Goal: Transaction & Acquisition: Download file/media

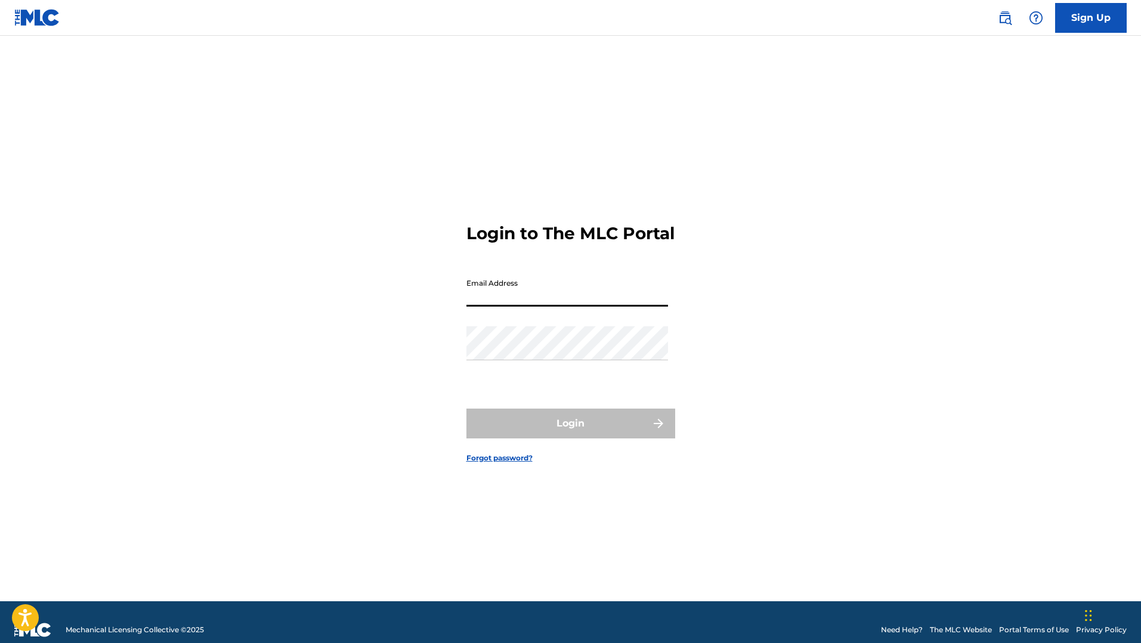
click at [507, 302] on input "Email Address" at bounding box center [567, 290] width 202 height 34
type input "[EMAIL_ADDRESS][DOMAIN_NAME]"
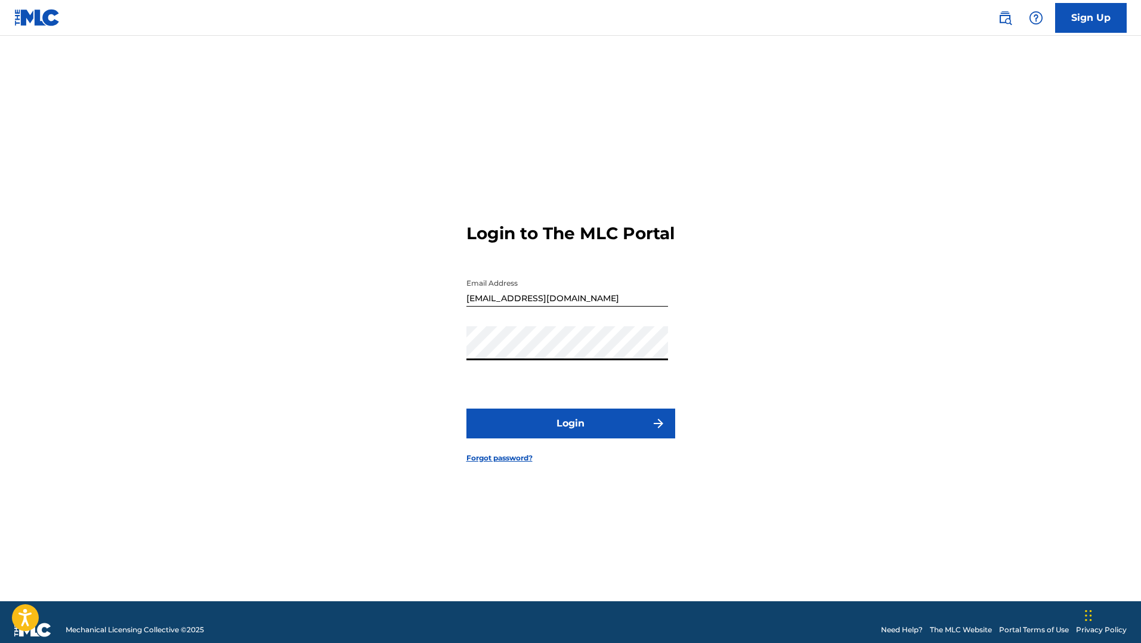
click at [550, 438] on button "Login" at bounding box center [570, 423] width 209 height 30
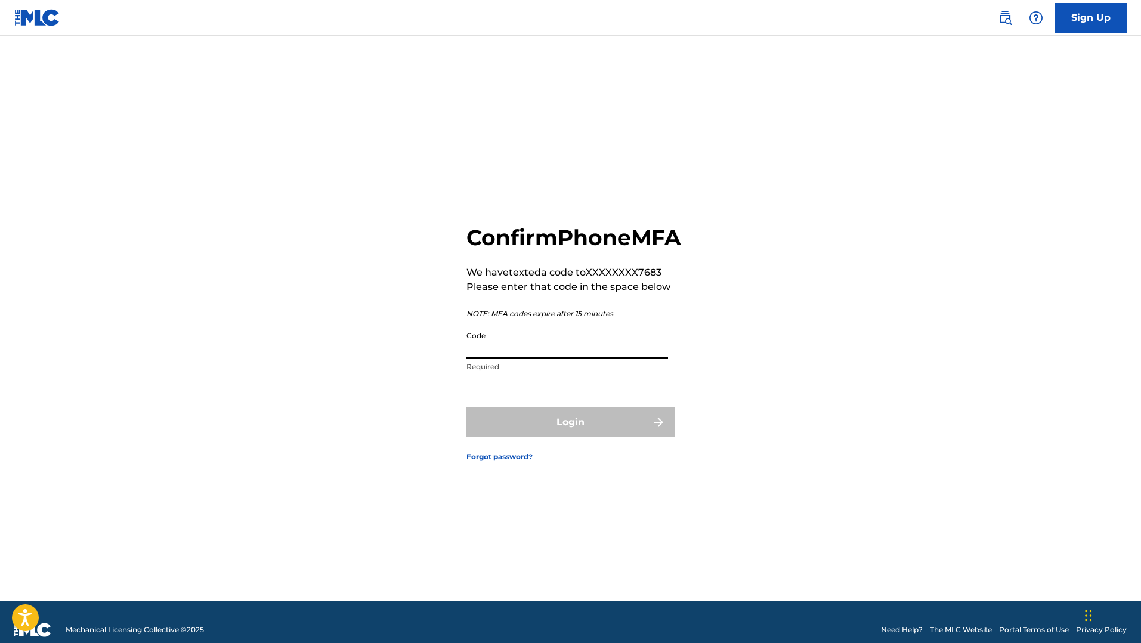
click at [543, 359] on input "Code" at bounding box center [567, 342] width 202 height 34
type input "538780"
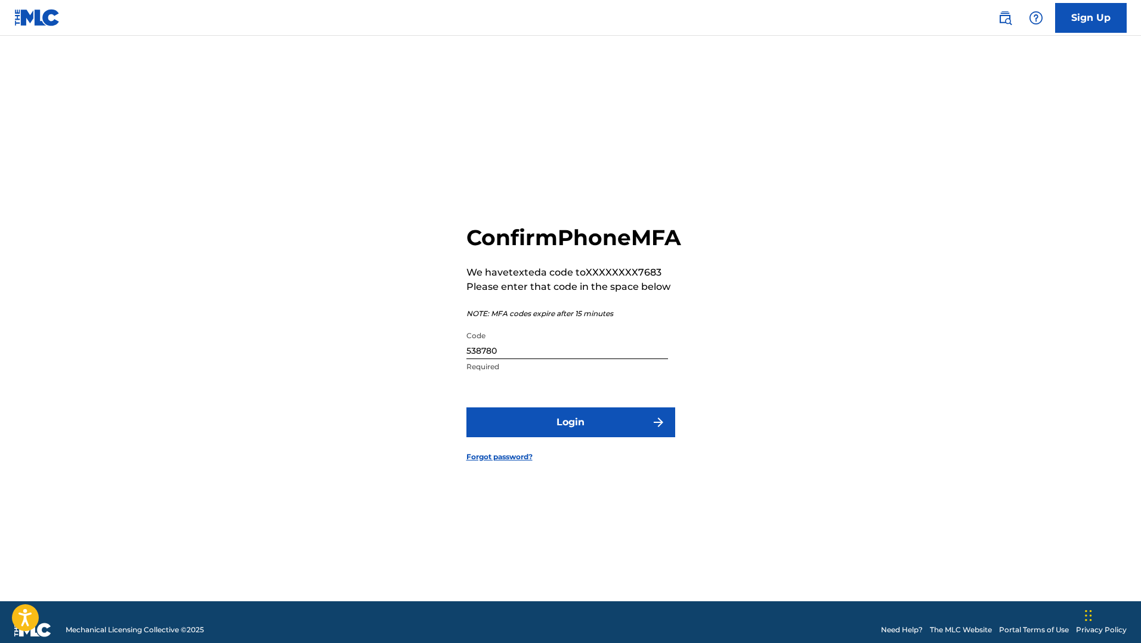
click at [552, 437] on button "Login" at bounding box center [570, 422] width 209 height 30
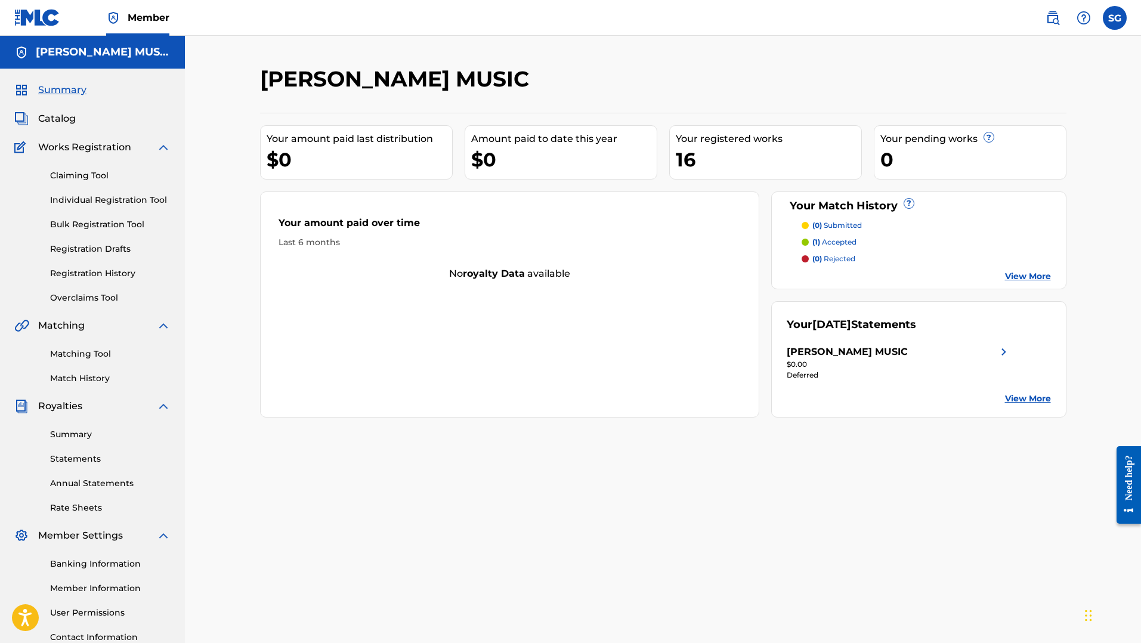
click at [81, 484] on link "Annual Statements" at bounding box center [110, 483] width 120 height 13
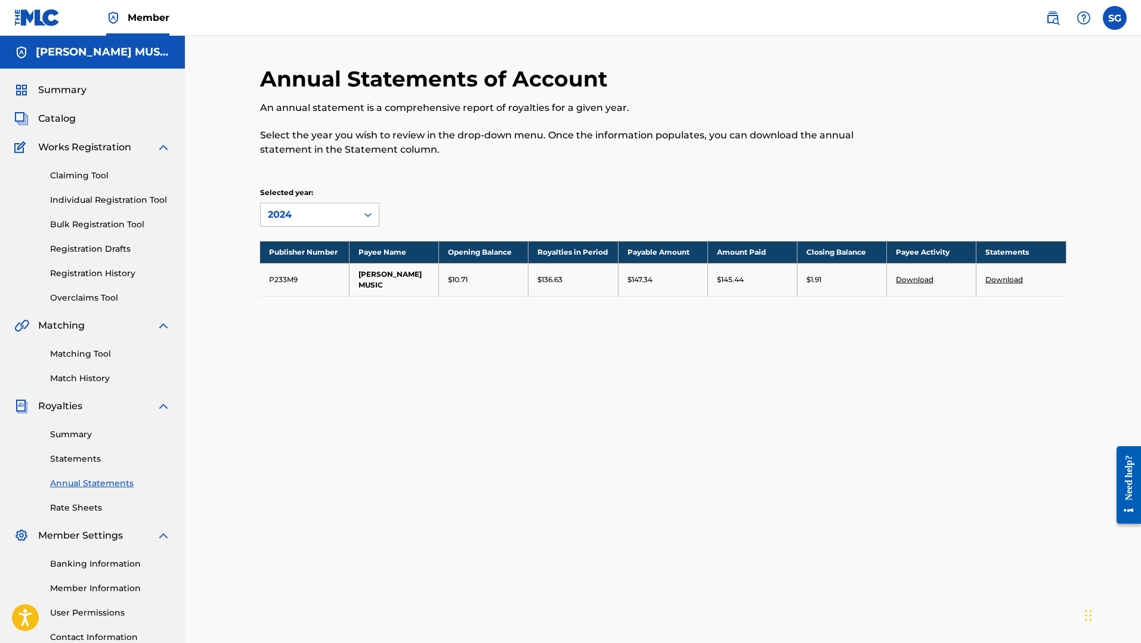
click at [1016, 283] on link "Download" at bounding box center [1004, 279] width 38 height 9
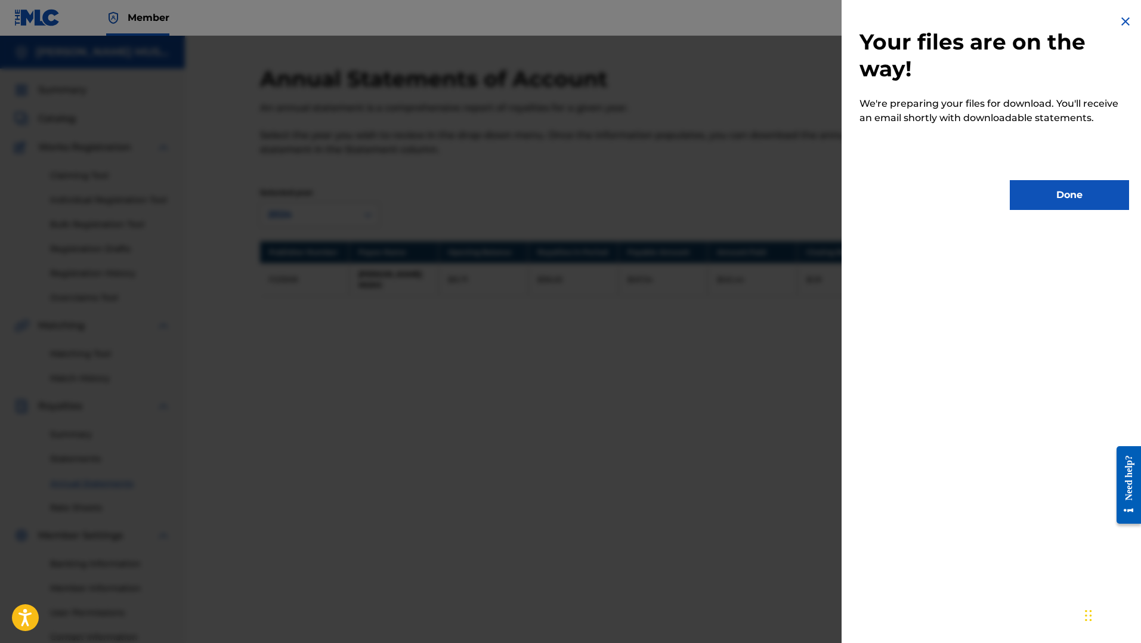
click at [1053, 182] on button "Done" at bounding box center [1069, 195] width 119 height 30
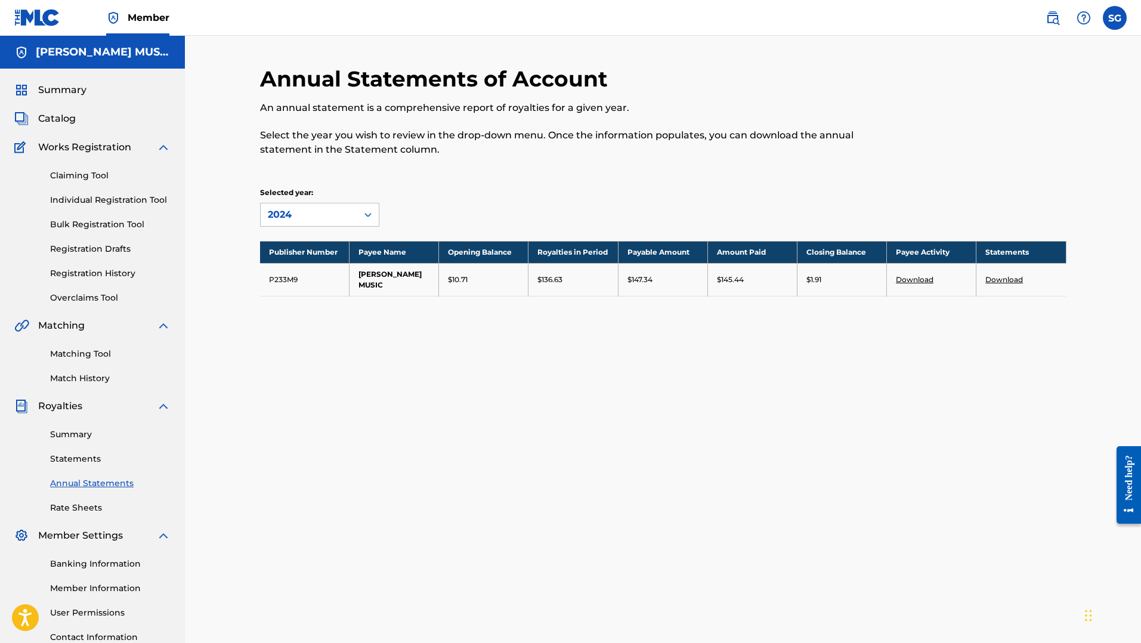
click at [912, 281] on link "Download" at bounding box center [915, 279] width 38 height 9
click at [1004, 277] on link "Download" at bounding box center [1004, 279] width 38 height 9
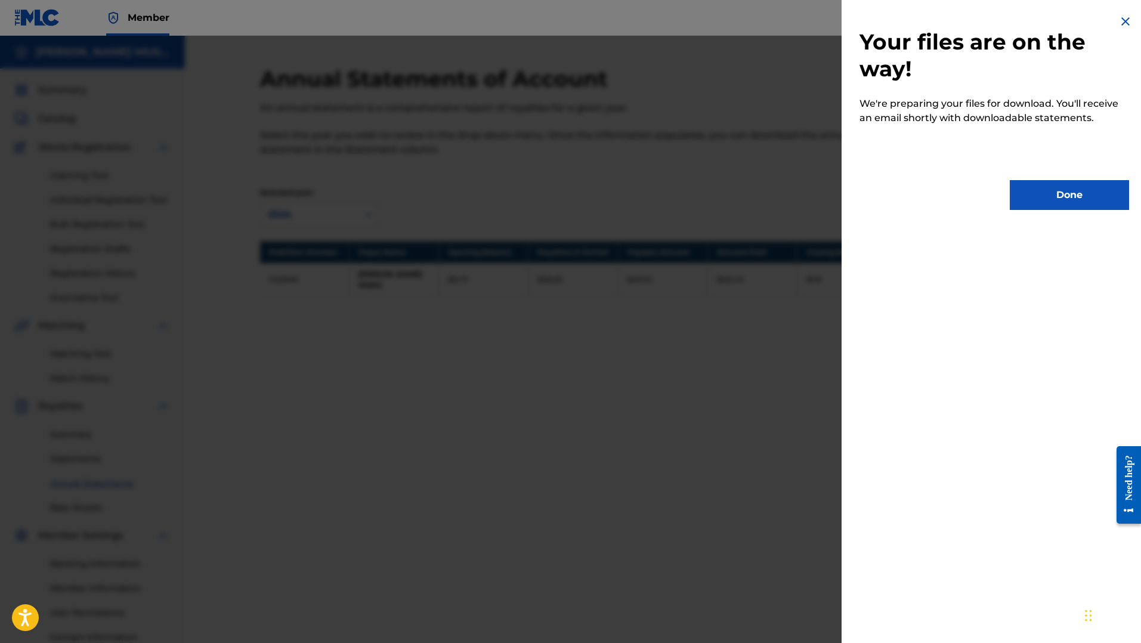
click at [1063, 185] on button "Done" at bounding box center [1069, 195] width 119 height 30
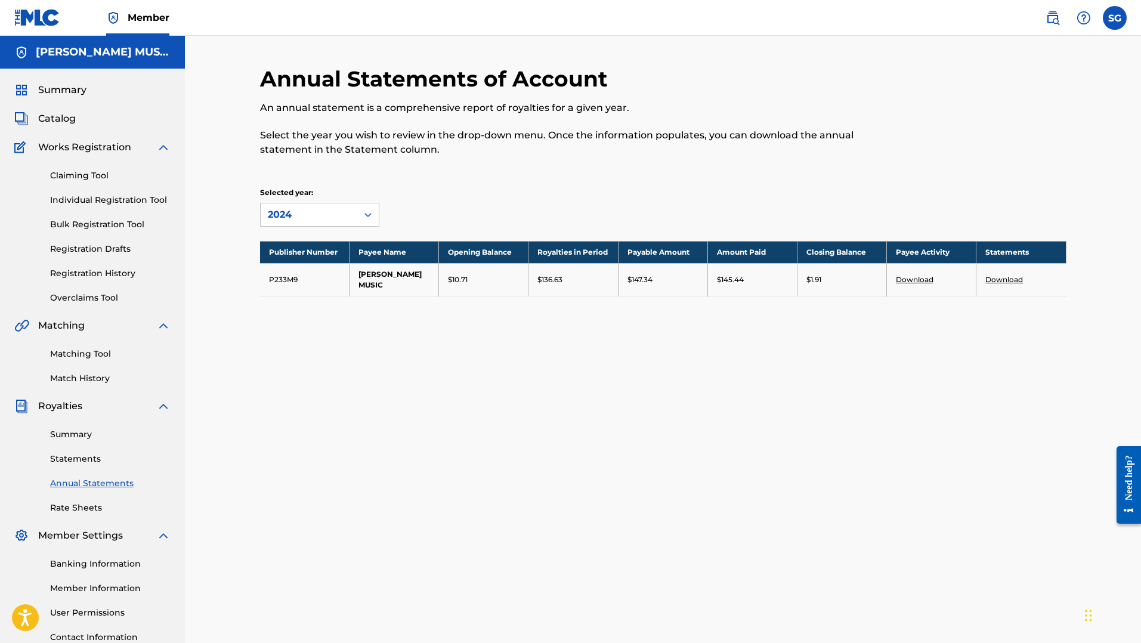
click at [76, 434] on link "Summary" at bounding box center [110, 434] width 120 height 13
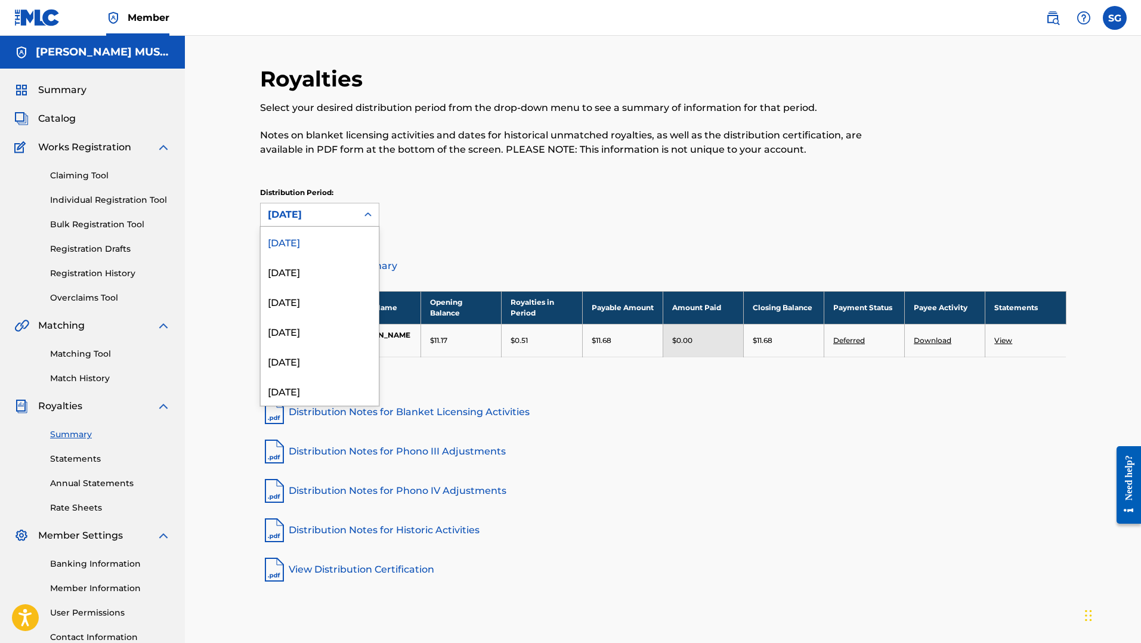
click at [358, 211] on div at bounding box center [367, 214] width 21 height 21
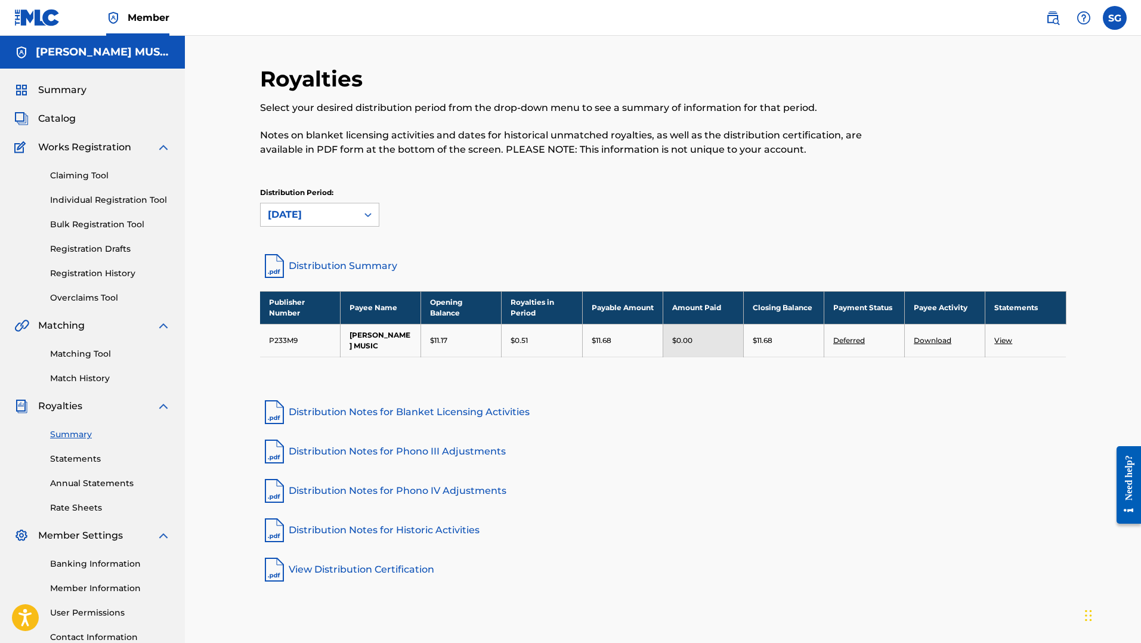
click at [418, 203] on div "Distribution Period: [DATE]" at bounding box center [663, 206] width 806 height 39
click at [346, 225] on div "[DATE]" at bounding box center [309, 214] width 97 height 23
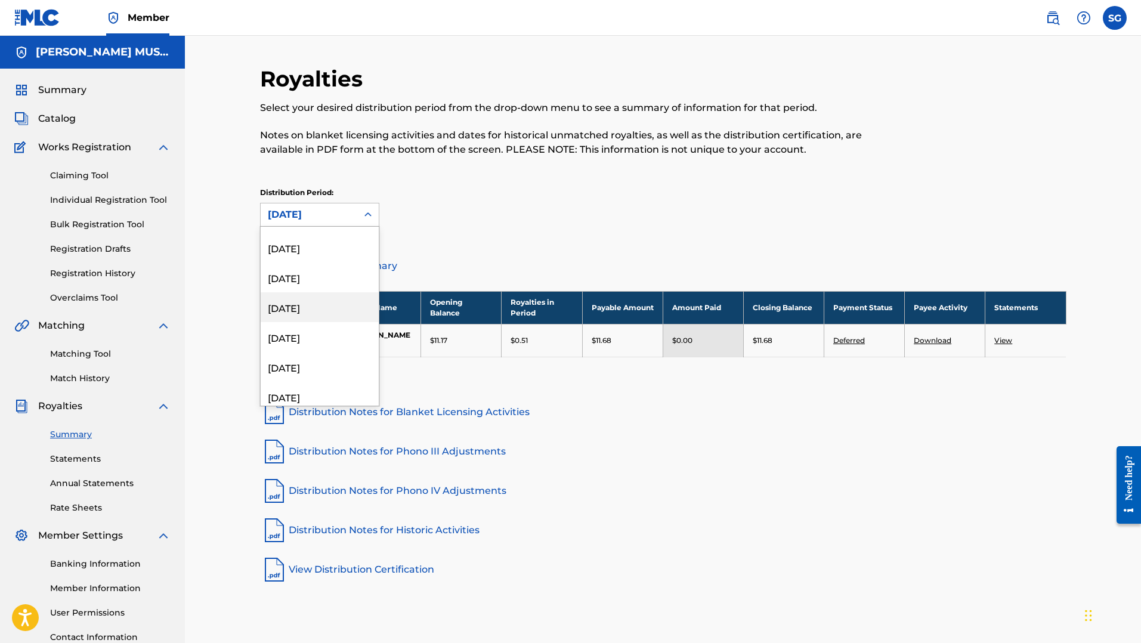
scroll to position [154, 0]
click at [463, 219] on div "Distribution Period: [DATE], 8 of 53. 53 results available. Use Up and Down to …" at bounding box center [663, 206] width 806 height 39
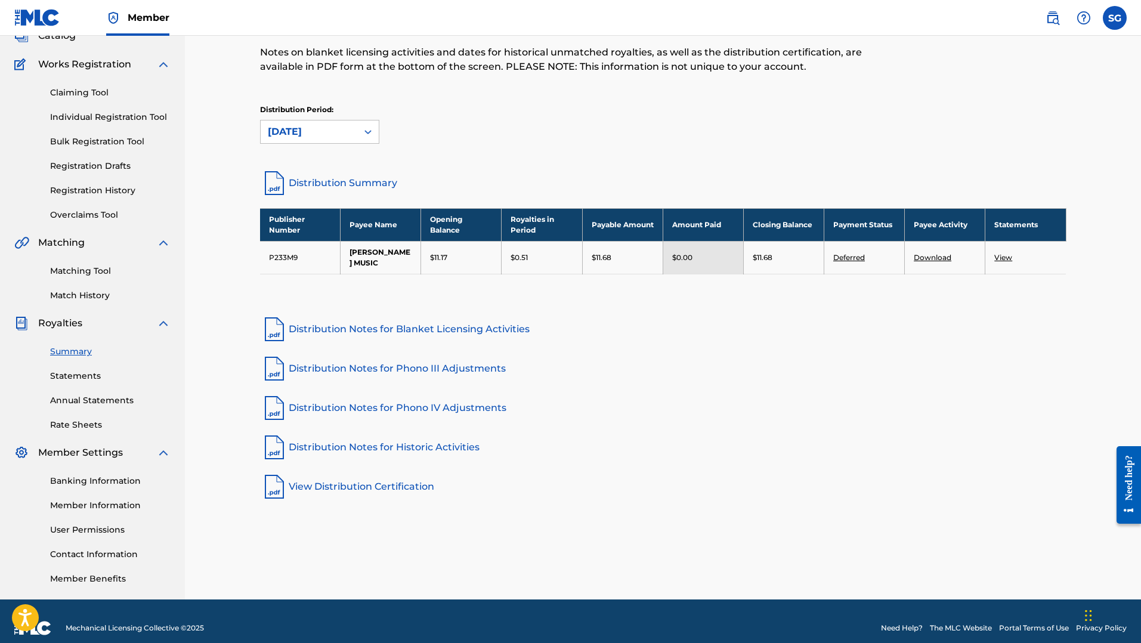
scroll to position [97, 0]
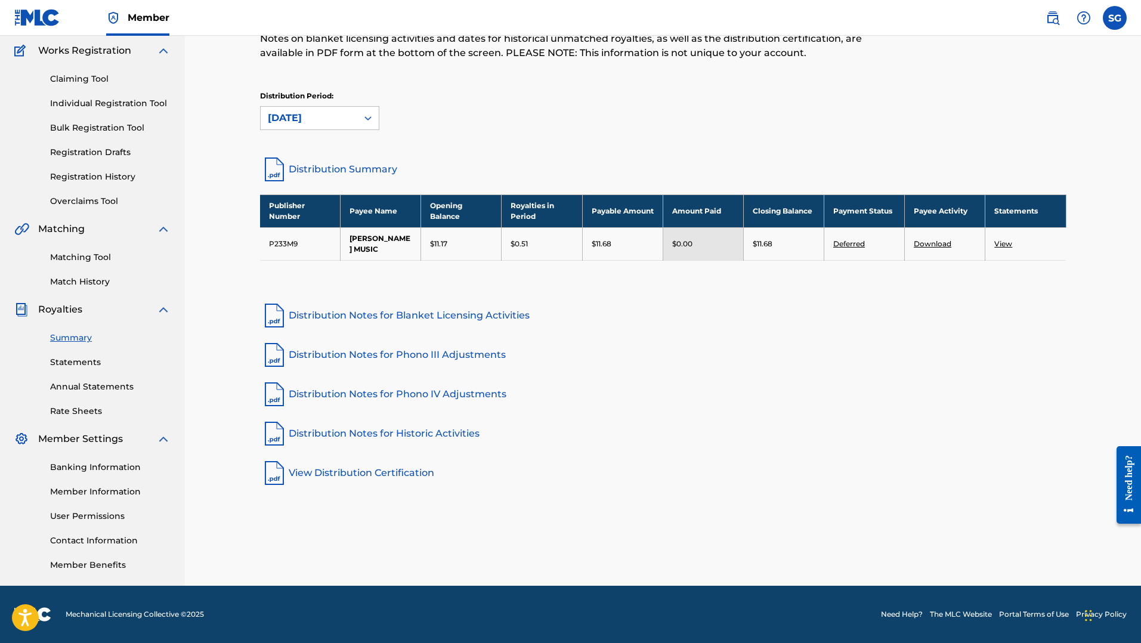
click at [83, 367] on link "Statements" at bounding box center [110, 362] width 120 height 13
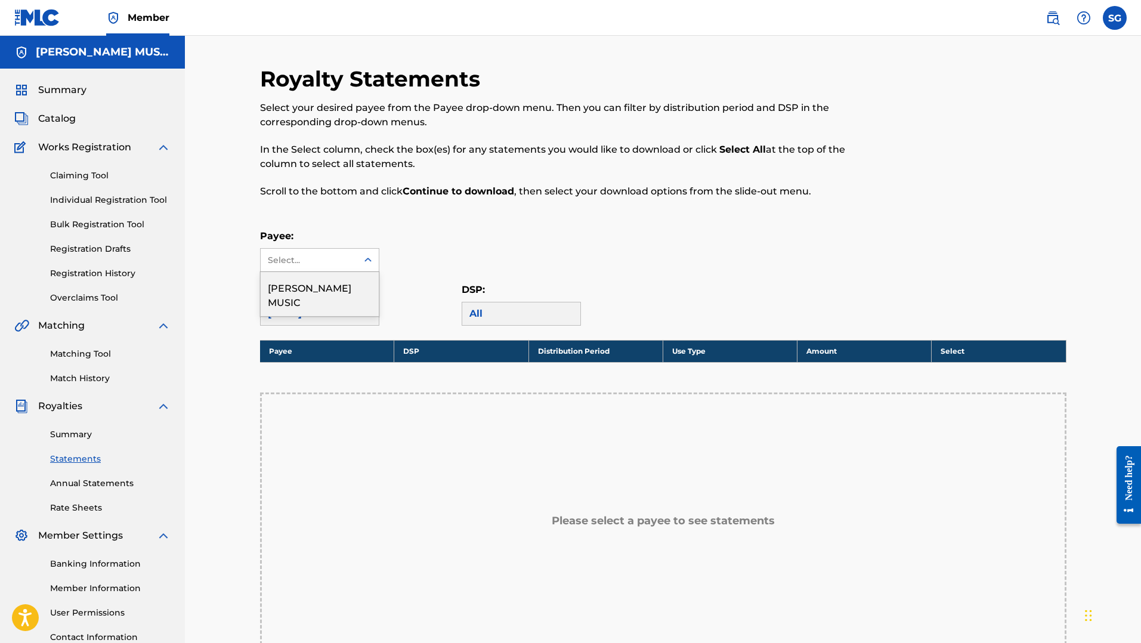
click at [343, 262] on div "Select..." at bounding box center [308, 260] width 81 height 13
click at [314, 291] on div "[PERSON_NAME] MUSIC" at bounding box center [320, 294] width 118 height 44
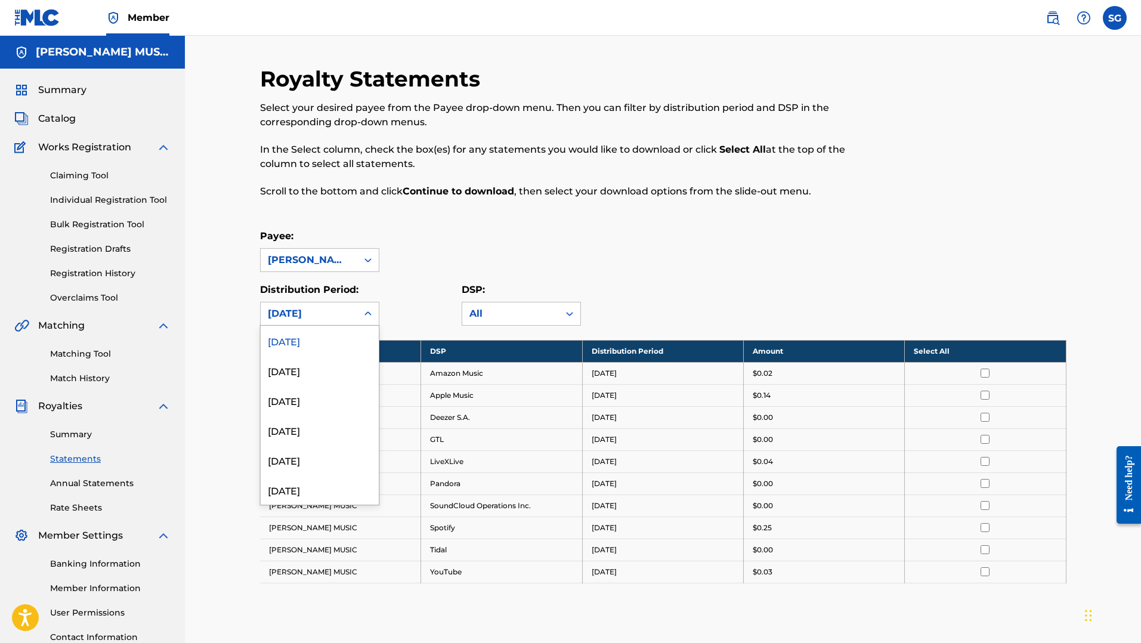
click at [355, 309] on div "[DATE]" at bounding box center [309, 313] width 97 height 23
click at [399, 279] on div "Payee: [PERSON_NAME] MUSIC Distribution Period: [DATE], 1 of 53. 53 results ava…" at bounding box center [663, 277] width 806 height 97
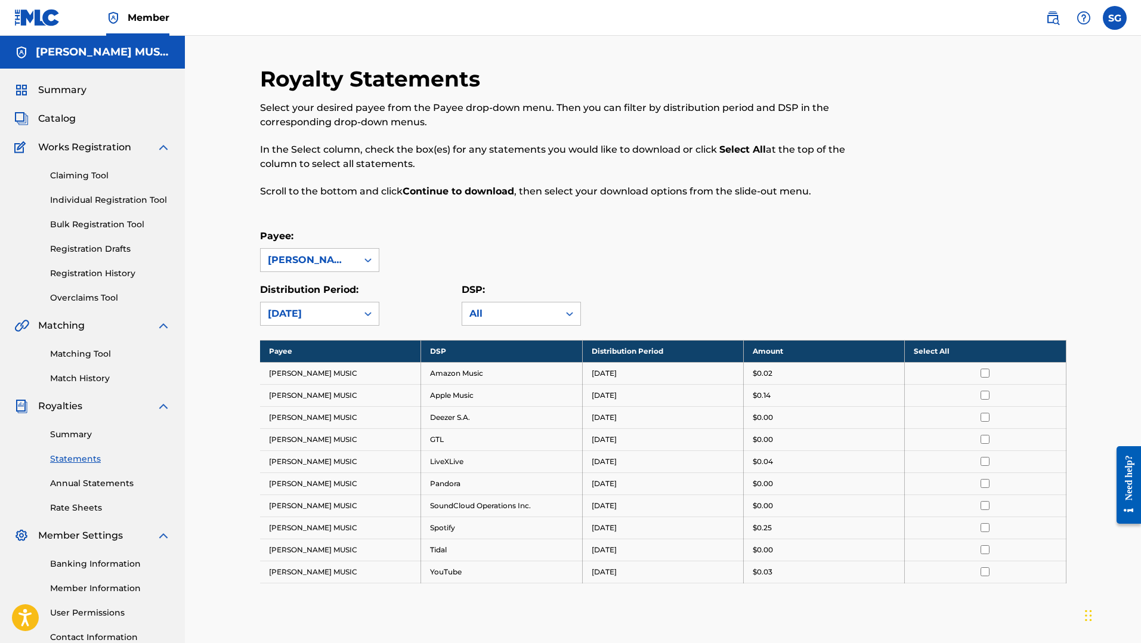
click at [1110, 18] on label at bounding box center [1115, 18] width 24 height 24
click at [1115, 18] on input "SG [PERSON_NAME] [EMAIL_ADDRESS][DOMAIN_NAME] Notification Preferences Profile …" at bounding box center [1115, 18] width 0 height 0
click at [1110, 18] on div "SG SG [PERSON_NAME] [EMAIL_ADDRESS][DOMAIN_NAME] Notification Preferences Profi…" at bounding box center [1115, 18] width 24 height 24
click at [79, 481] on link "Annual Statements" at bounding box center [110, 483] width 120 height 13
